Goal: Transaction & Acquisition: Share content

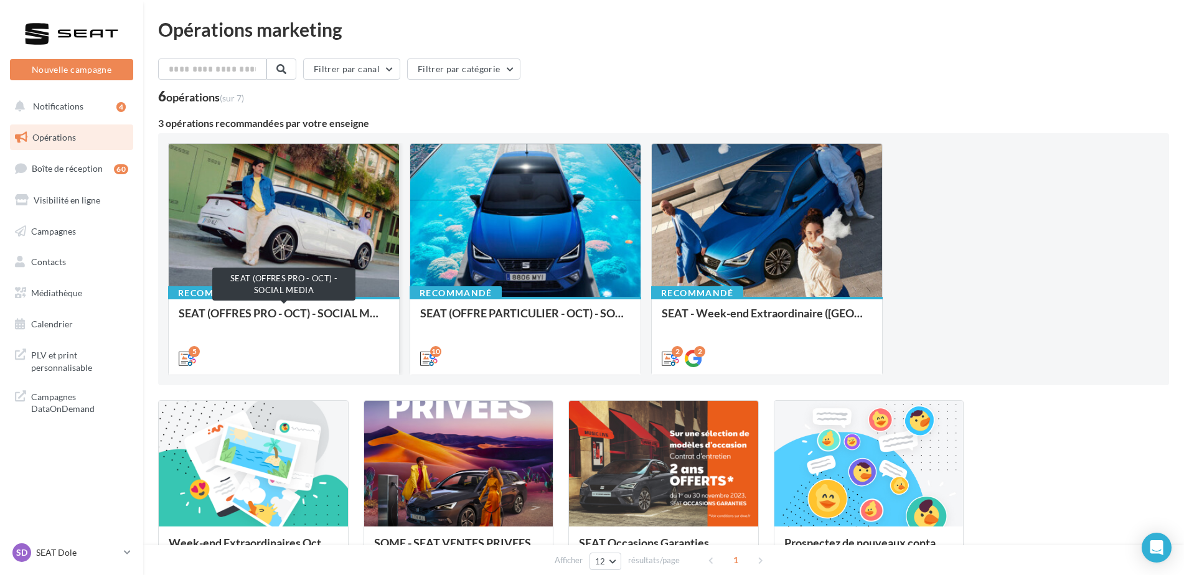
click at [337, 311] on div "SEAT (OFFRES PRO - OCT) - SOCIAL MEDIA" at bounding box center [284, 319] width 210 height 25
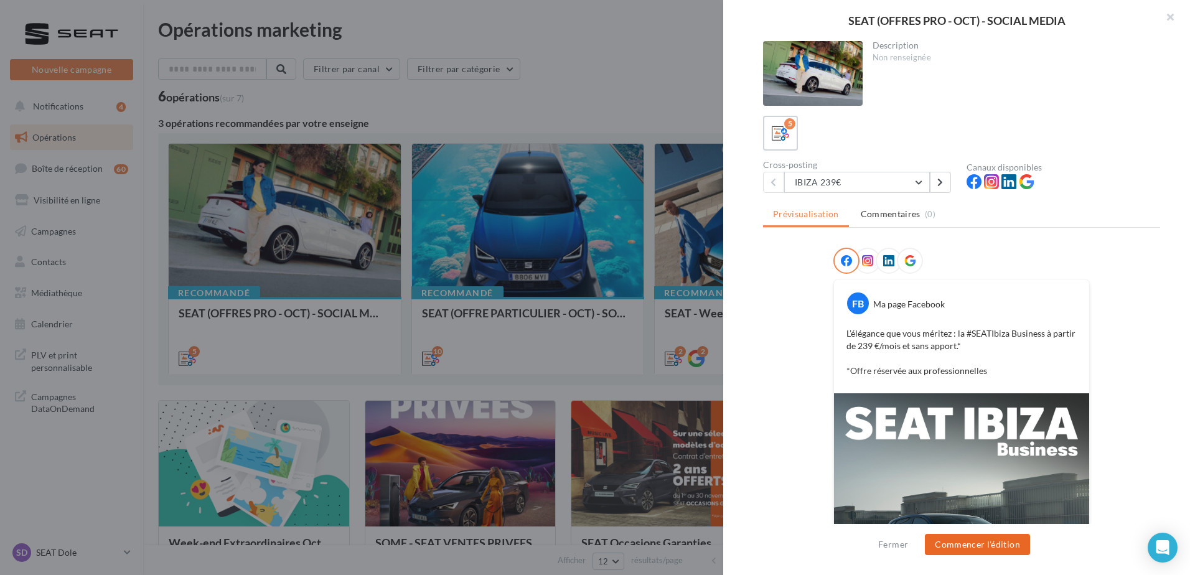
click at [978, 543] on button "Commencer l'édition" at bounding box center [977, 544] width 105 height 21
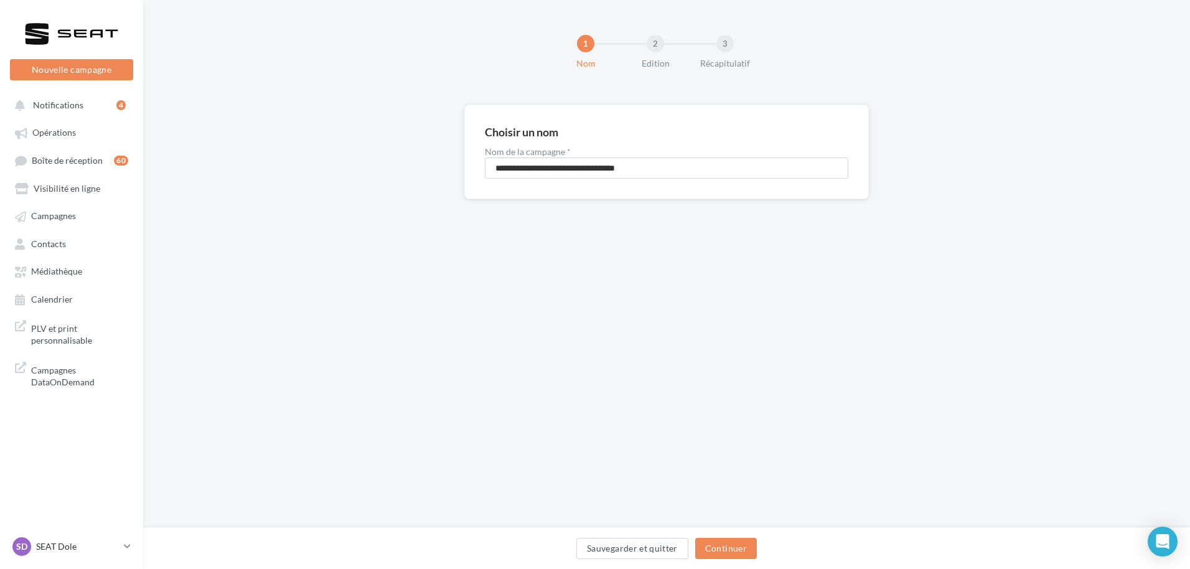
click at [731, 564] on div "Sauvegarder et quitter Continuer" at bounding box center [666, 548] width 1047 height 42
click at [736, 549] on button "Continuer" at bounding box center [726, 548] width 62 height 21
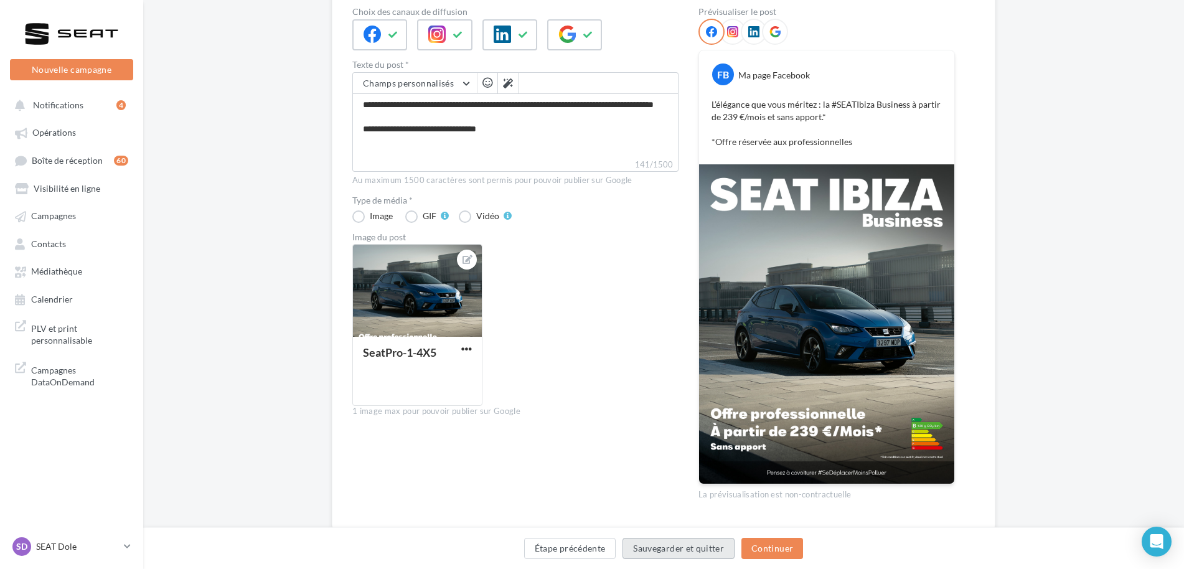
scroll to position [153, 0]
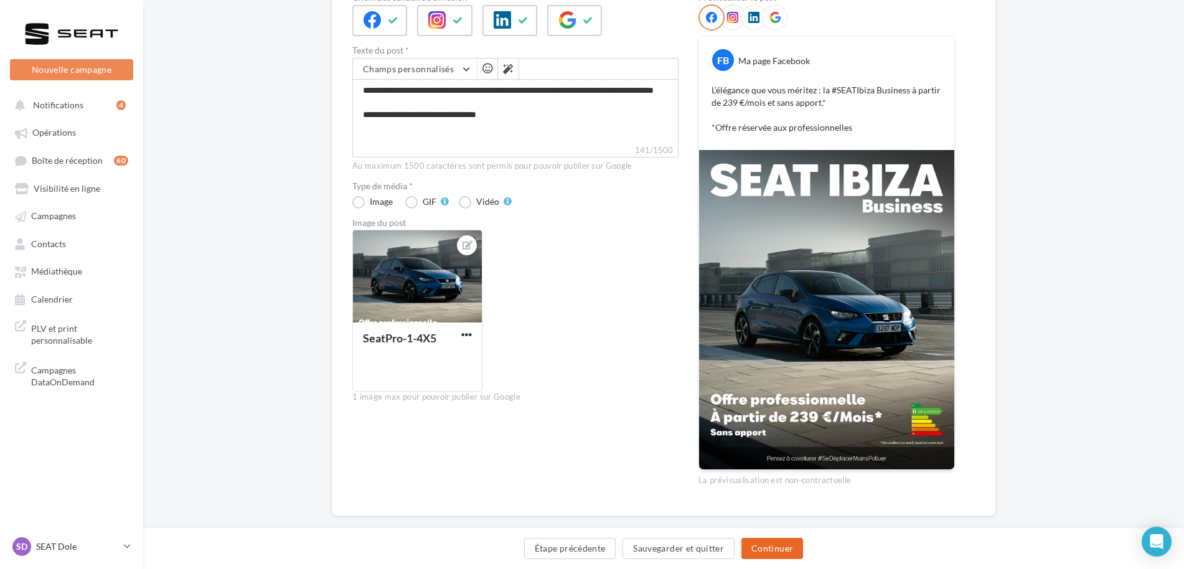
click at [775, 542] on button "Continuer" at bounding box center [772, 548] width 62 height 21
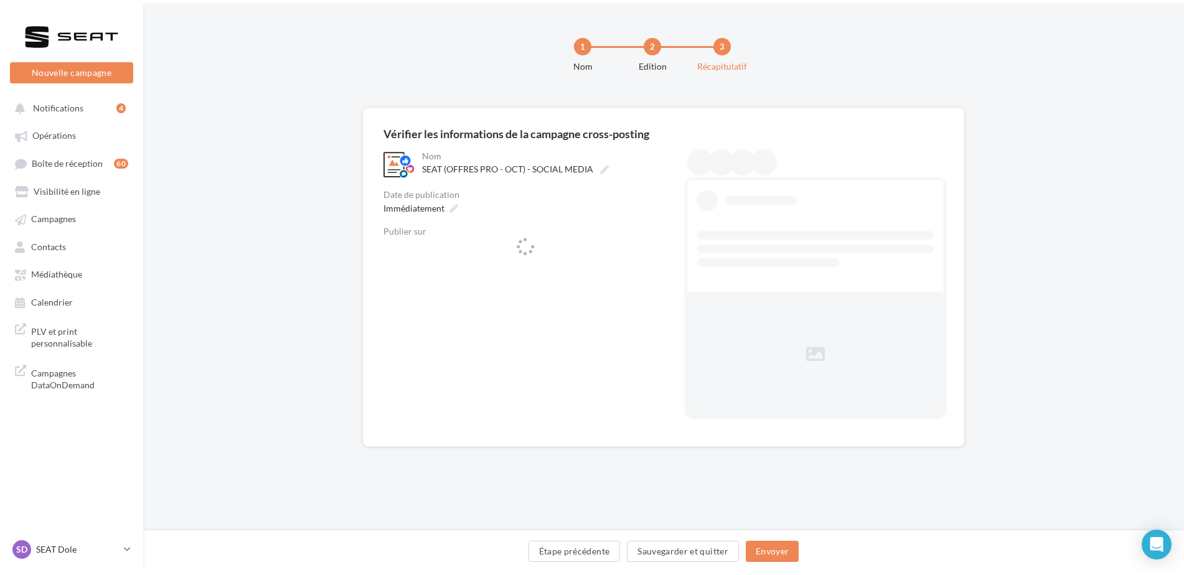
scroll to position [0, 0]
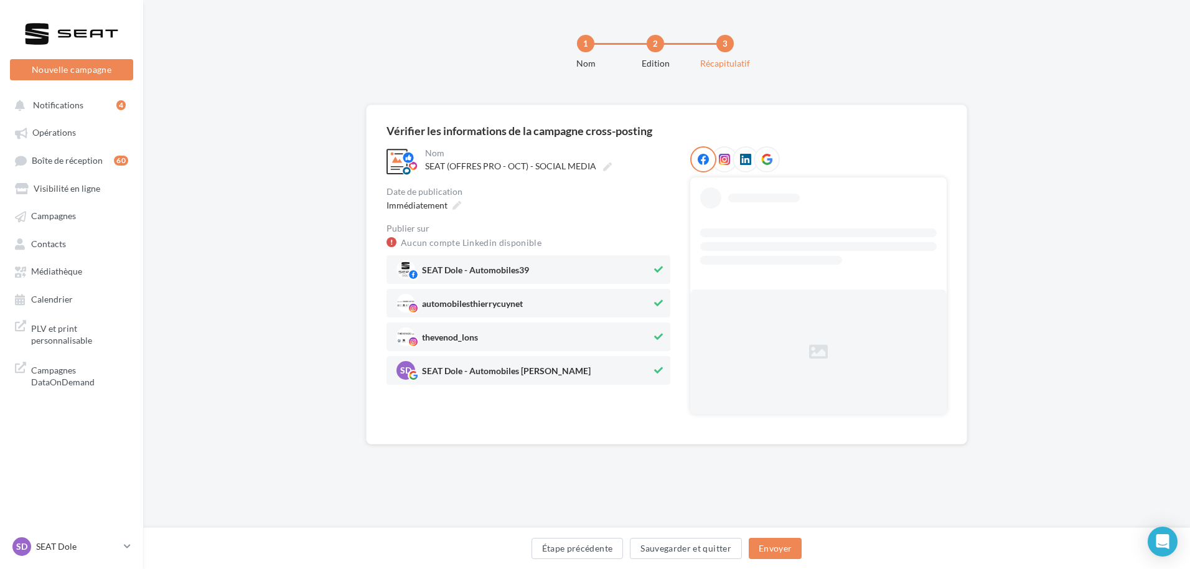
click at [660, 337] on button at bounding box center [659, 336] width 14 height 15
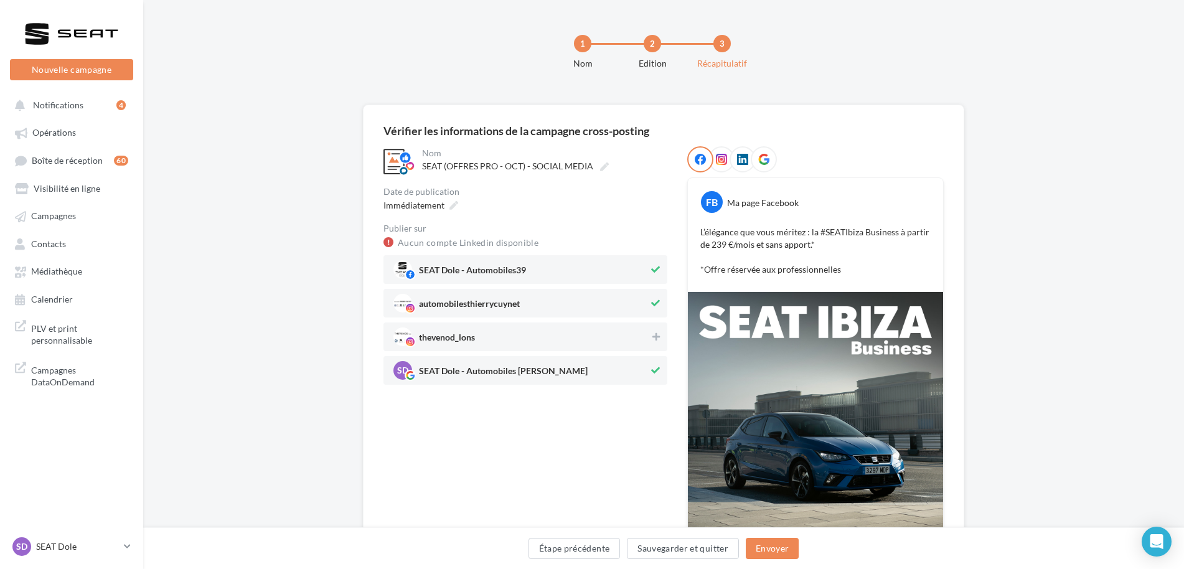
click at [659, 372] on icon at bounding box center [655, 370] width 9 height 9
click at [451, 203] on icon at bounding box center [453, 205] width 9 height 9
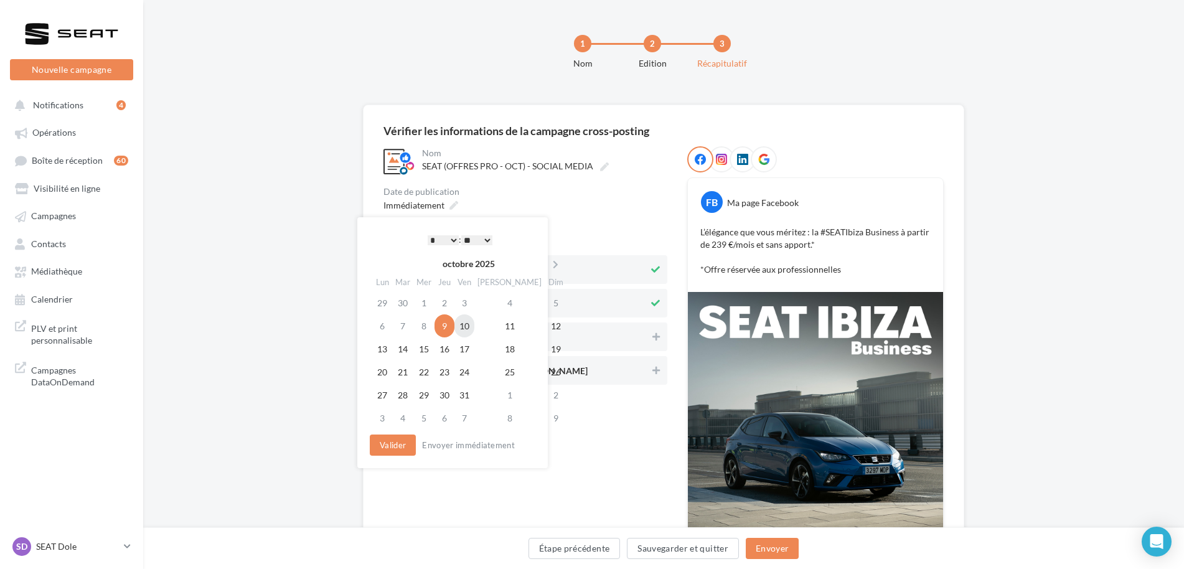
click at [472, 320] on td "10" at bounding box center [464, 325] width 20 height 23
click at [378, 455] on button "Valider" at bounding box center [393, 444] width 46 height 21
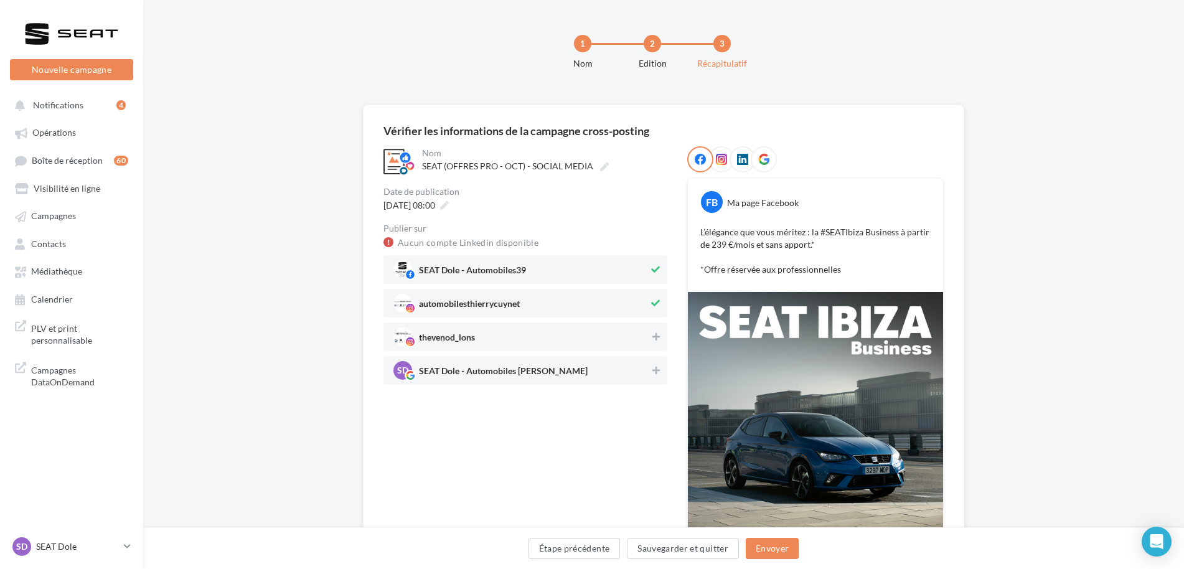
click at [391, 444] on div "**********" at bounding box center [525, 386] width 284 height 481
click at [779, 548] on button "Envoyer" at bounding box center [771, 548] width 53 height 21
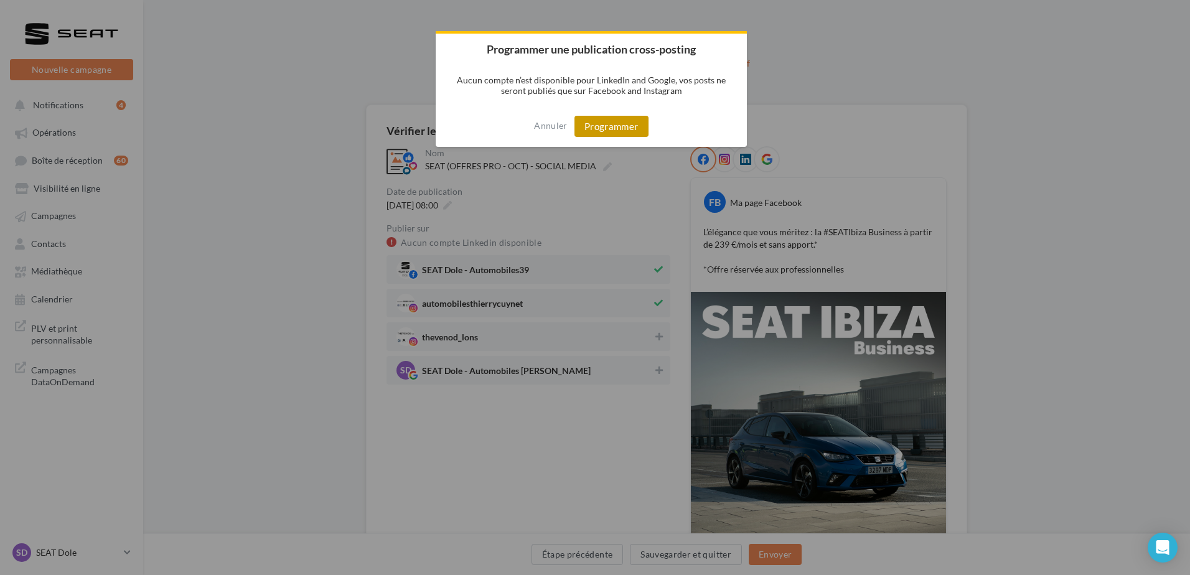
click at [627, 125] on button "Programmer" at bounding box center [611, 126] width 74 height 21
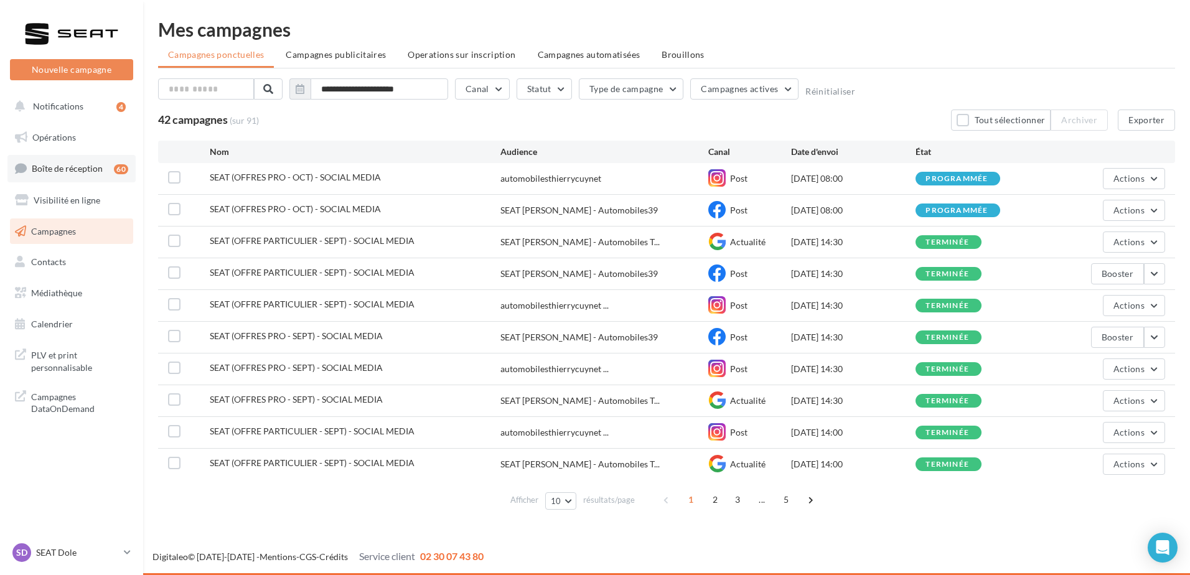
click at [76, 172] on span "Boîte de réception" at bounding box center [67, 168] width 71 height 11
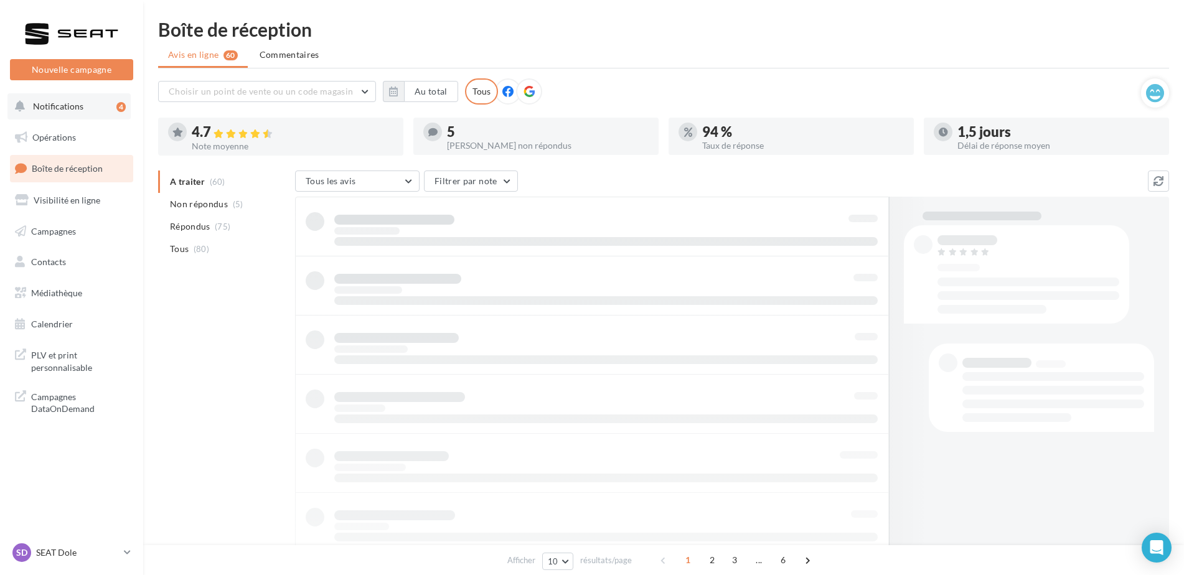
click at [72, 98] on button "Notifications 4" at bounding box center [68, 106] width 123 height 26
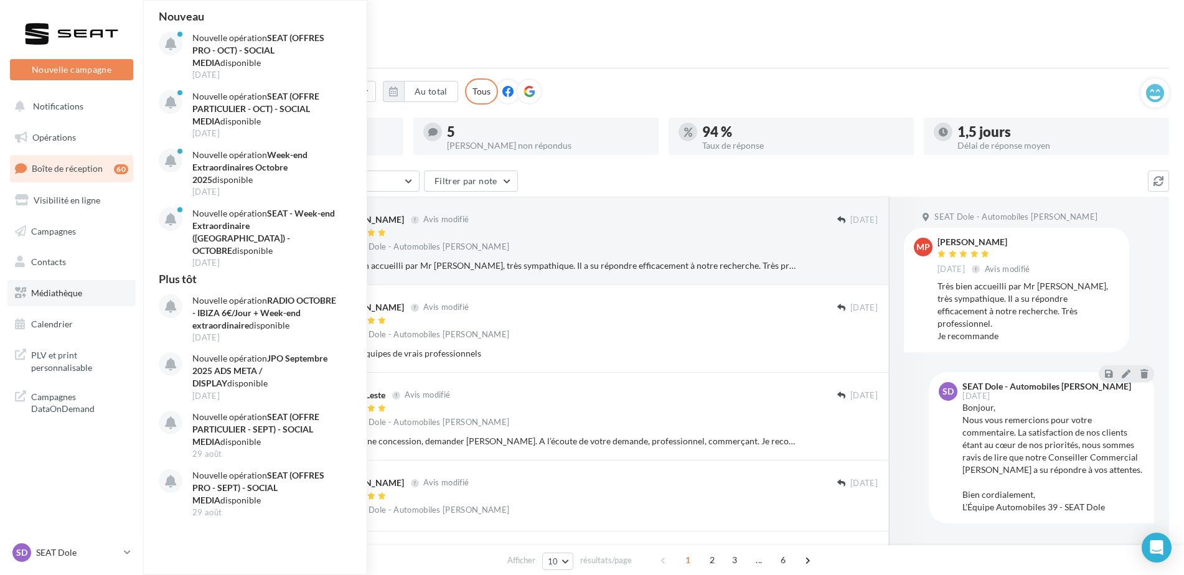
click at [70, 294] on span "Médiathèque" at bounding box center [56, 292] width 51 height 11
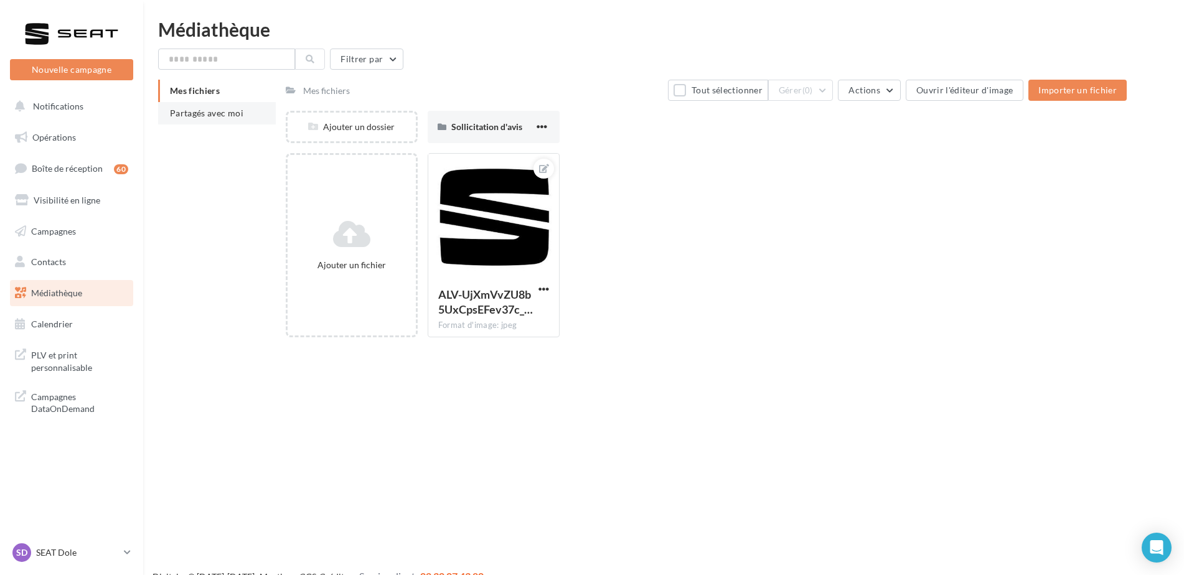
click at [221, 114] on span "Partagés avec moi" at bounding box center [206, 113] width 73 height 11
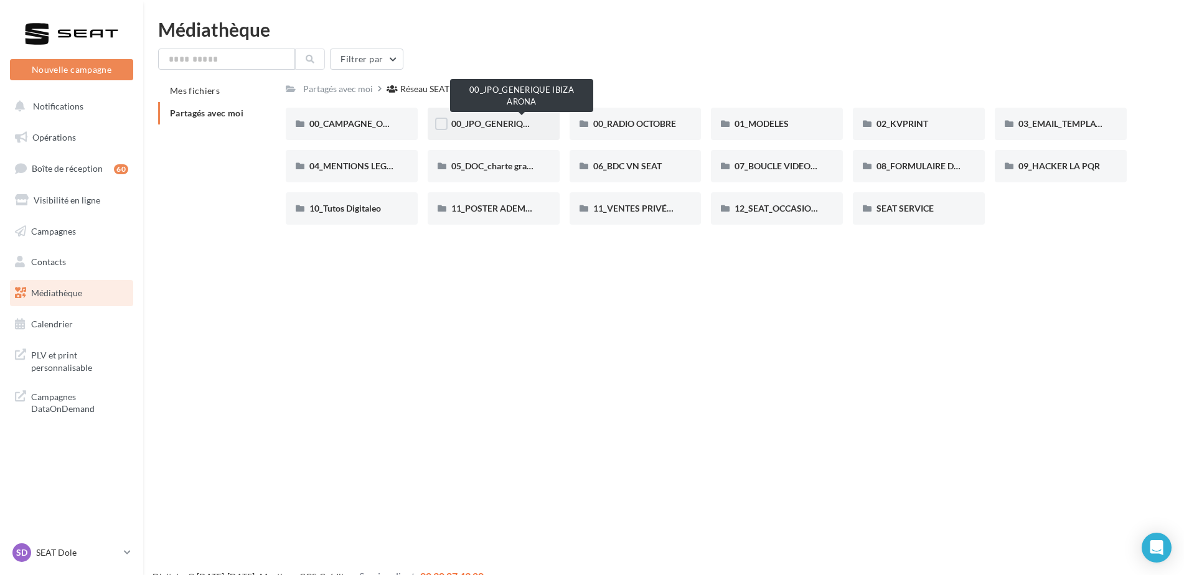
click at [498, 126] on span "00_JPO_GENERIQUE IBIZA ARONA" at bounding box center [521, 123] width 141 height 11
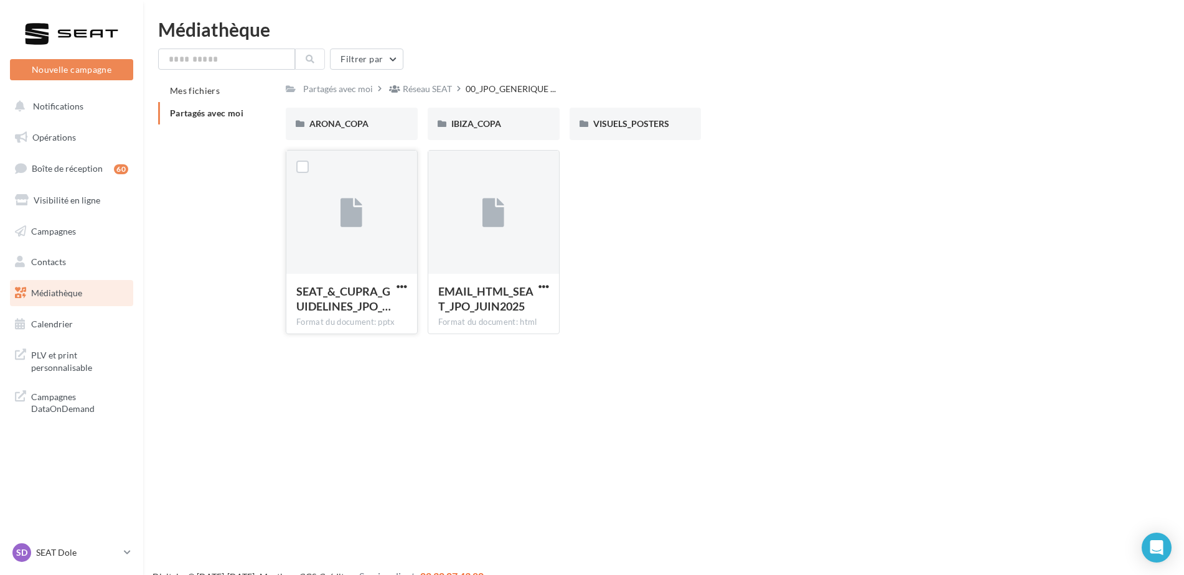
click at [410, 284] on div "SEAT_&_CUPRA_GUIDELINES_JPO_… Format du document: pptx" at bounding box center [351, 303] width 131 height 58
click at [402, 287] on span "button" at bounding box center [401, 286] width 11 height 11
click at [335, 315] on button "Télécharger" at bounding box center [347, 311] width 124 height 32
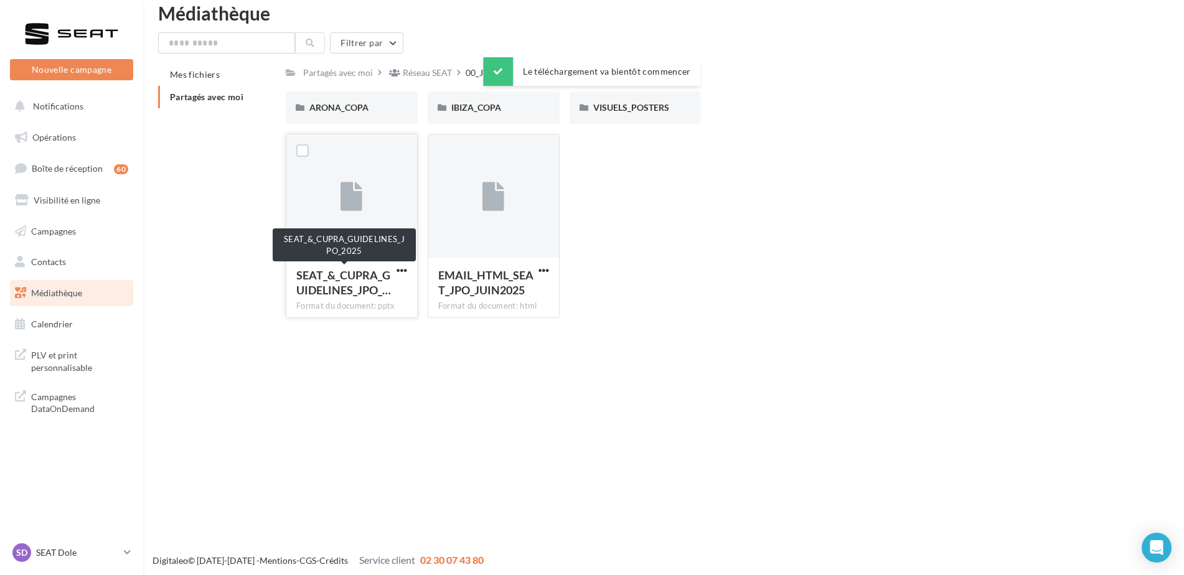
scroll to position [20, 0]
